Goal: Transaction & Acquisition: Obtain resource

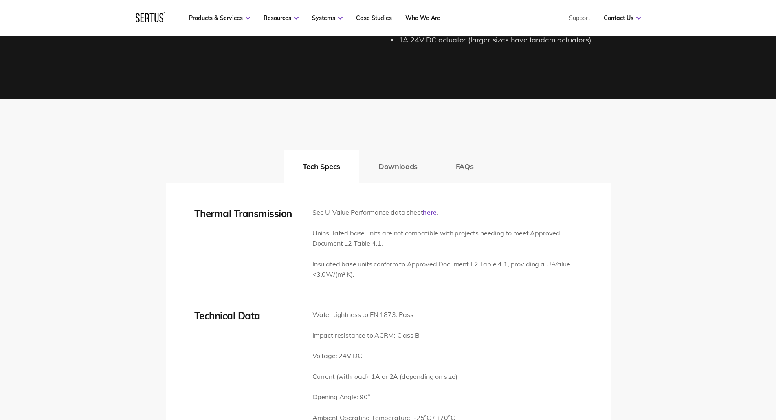
scroll to position [1141, 0]
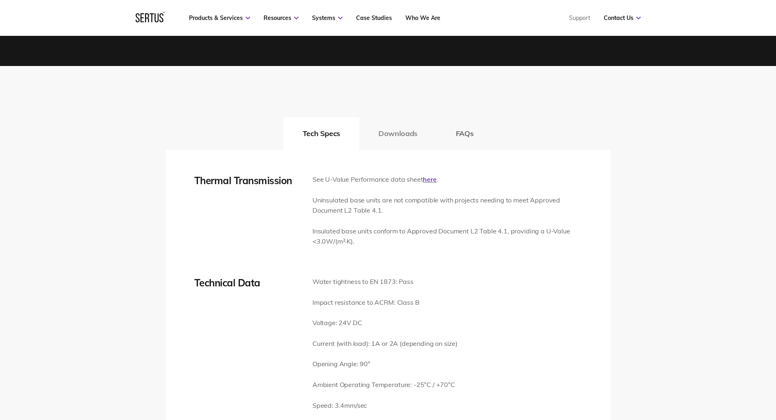
click at [421, 134] on button "Downloads" at bounding box center [397, 133] width 77 height 33
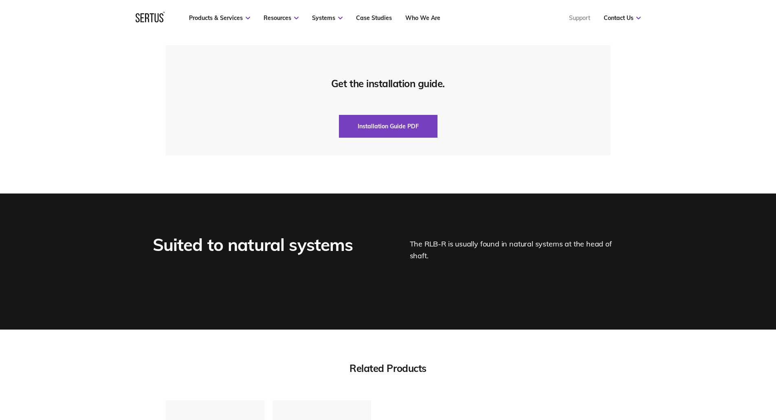
scroll to position [1956, 0]
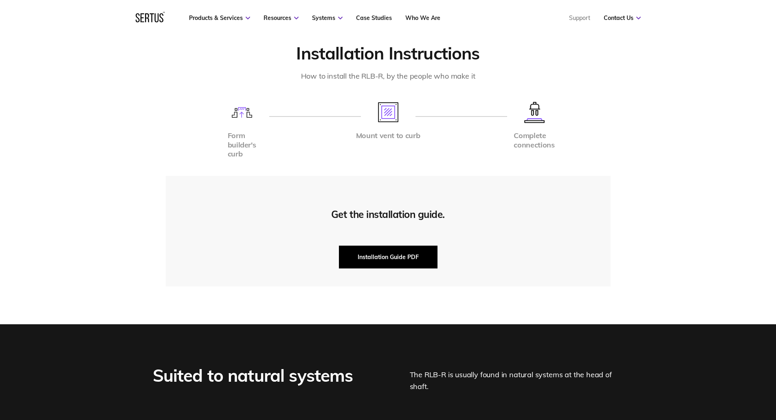
click at [403, 255] on button "Installation Guide PDF" at bounding box center [388, 257] width 99 height 23
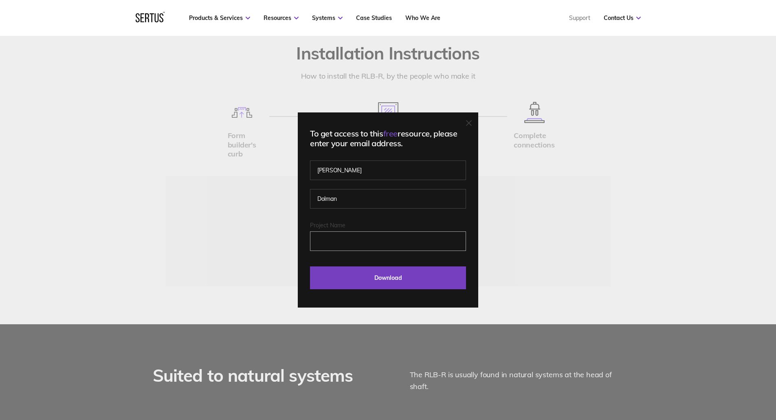
click at [334, 240] on input "Project Name" at bounding box center [388, 241] width 156 height 20
type input "[GEOGRAPHIC_DATA] NEQ"
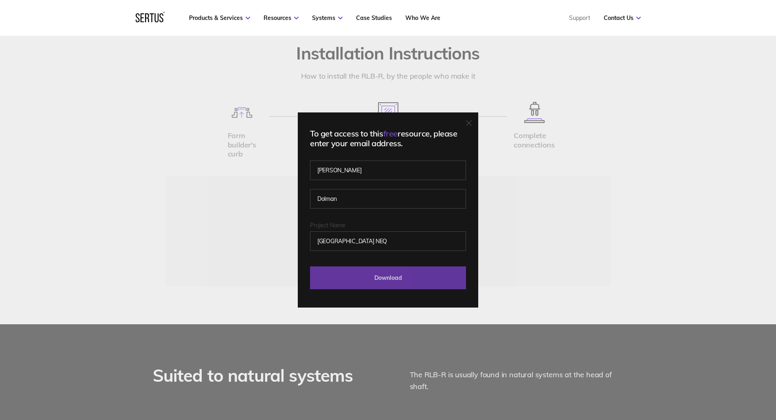
click at [394, 277] on input "Download" at bounding box center [388, 277] width 156 height 23
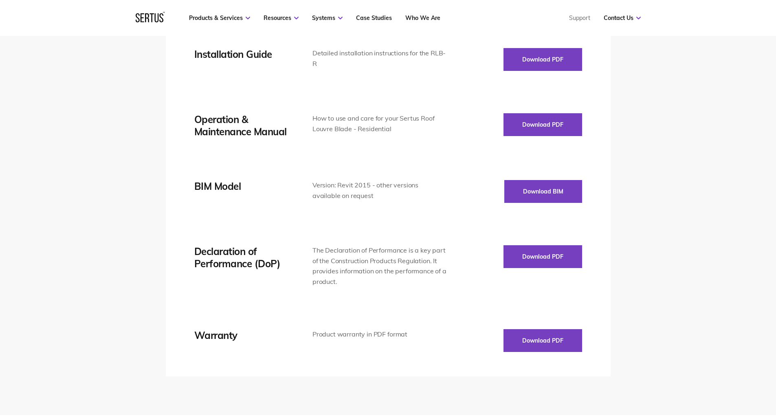
scroll to position [1385, 0]
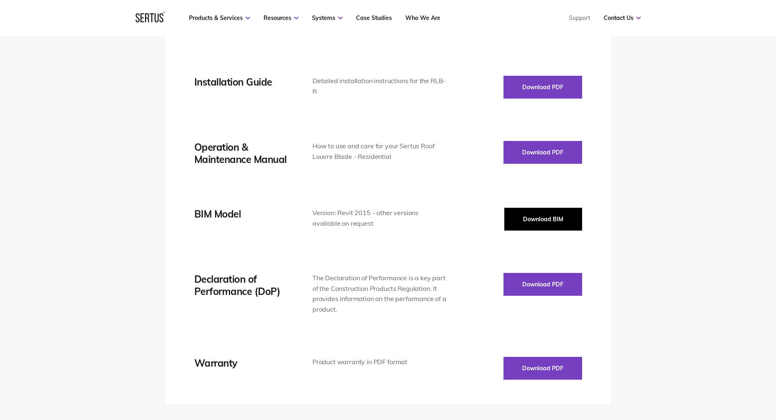
click at [531, 213] on button "Download BIM" at bounding box center [543, 219] width 78 height 23
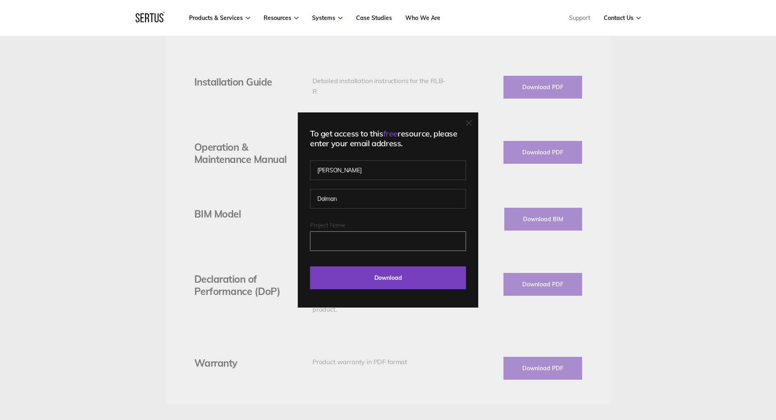
click at [359, 245] on input "Project Name" at bounding box center [388, 241] width 156 height 20
type input "[GEOGRAPHIC_DATA] NEQ"
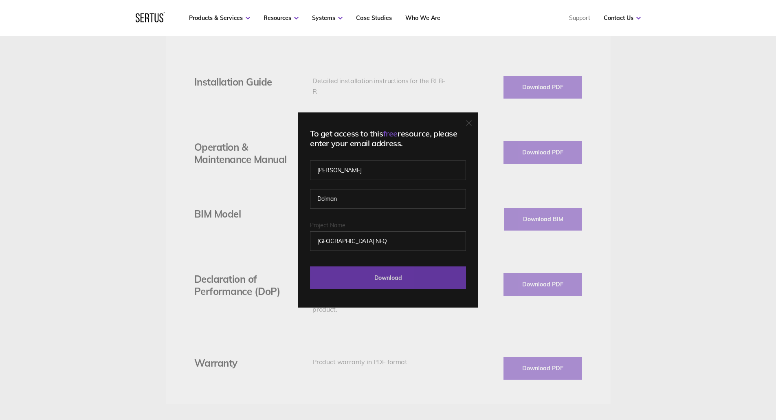
click at [379, 279] on input "Download" at bounding box center [388, 277] width 156 height 23
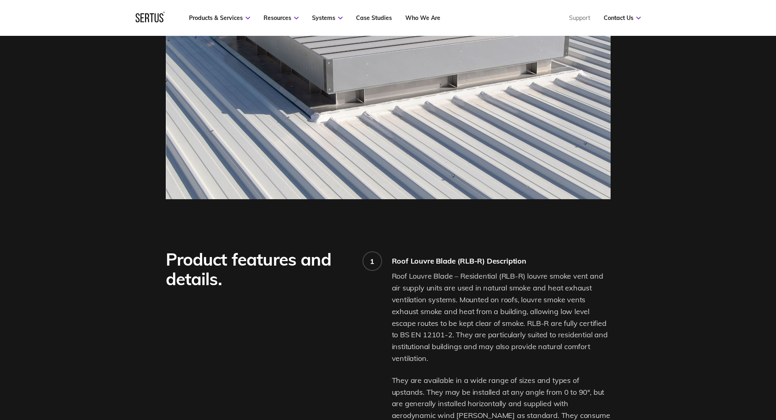
scroll to position [0, 0]
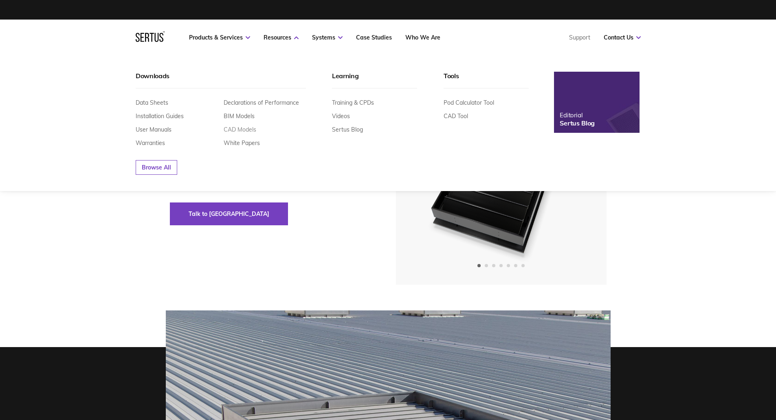
click at [243, 127] on link "CAD Models" at bounding box center [240, 129] width 33 height 7
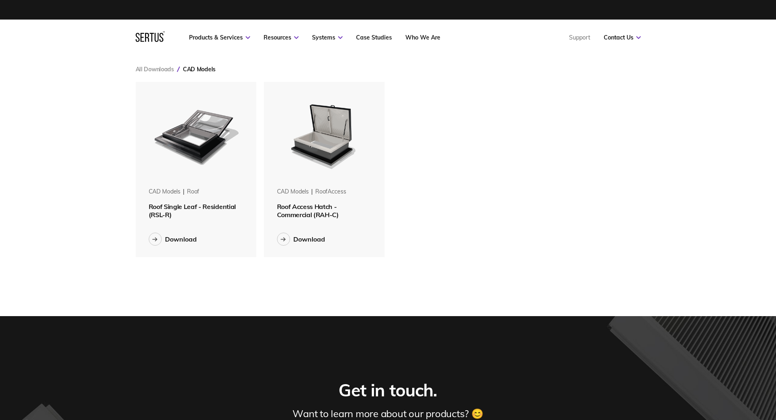
scroll to position [188, 518]
